Goal: Browse casually

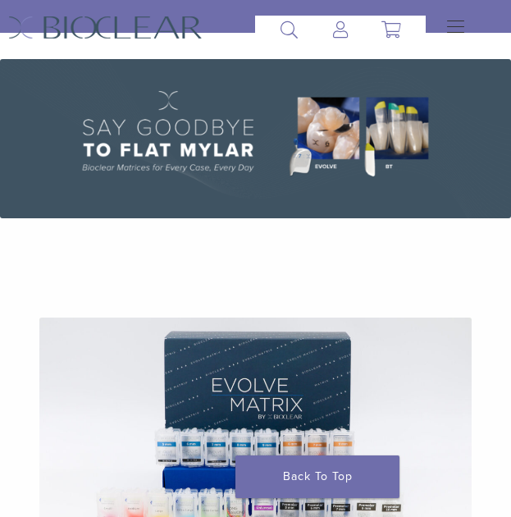
scroll to position [164, 0]
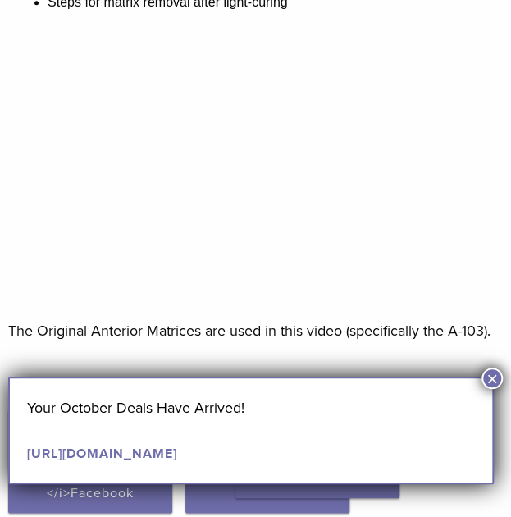
scroll to position [492, 0]
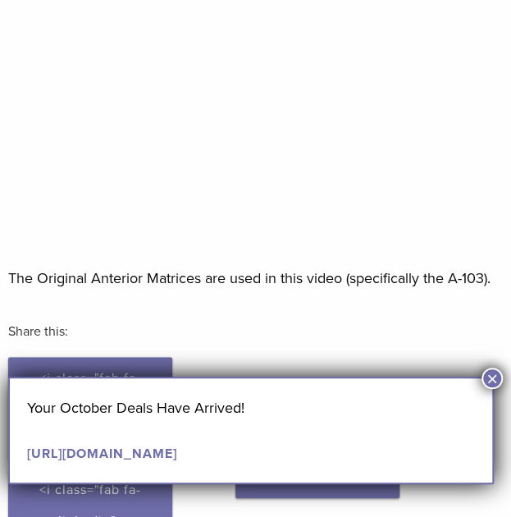
click at [495, 370] on button "×" at bounding box center [492, 378] width 21 height 21
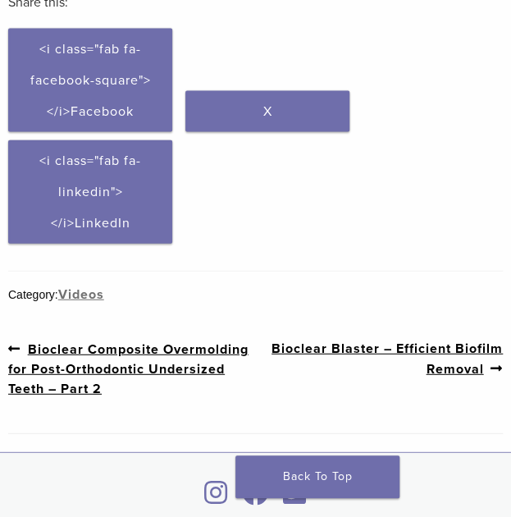
scroll to position [1231, 0]
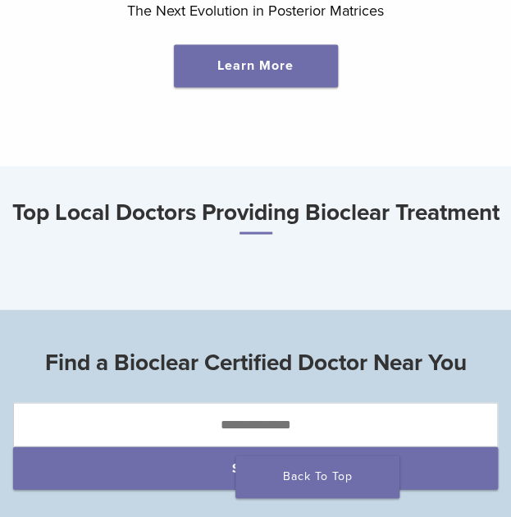
scroll to position [1148, 0]
